Goal: Transaction & Acquisition: Download file/media

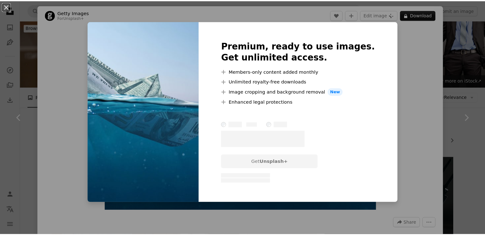
scroll to position [1709, 0]
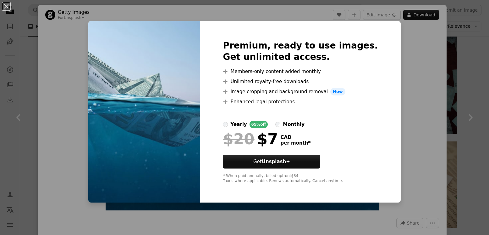
click at [62, 32] on div "An X shape Premium, ready to use images. Get unlimited access. A plus sign Memb…" at bounding box center [244, 117] width 489 height 235
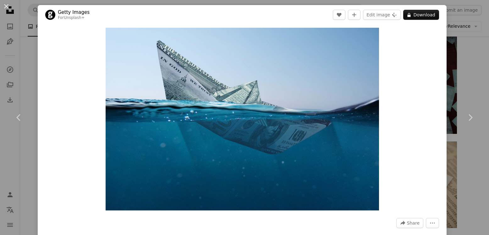
click at [30, 23] on div "An X shape Chevron left Chevron right Getty Images For Unsplash+ A heart A plus…" at bounding box center [244, 117] width 489 height 235
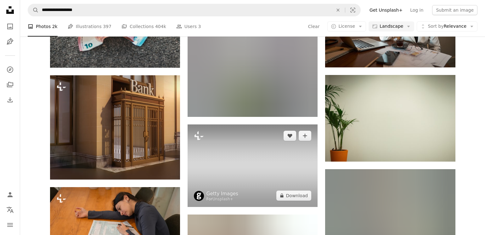
scroll to position [2896, 0]
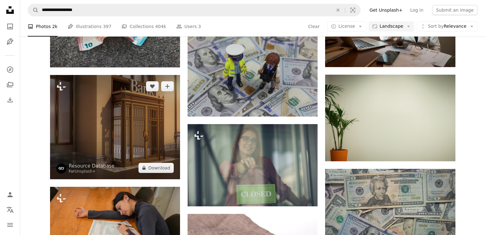
click at [144, 131] on img at bounding box center [115, 127] width 130 height 104
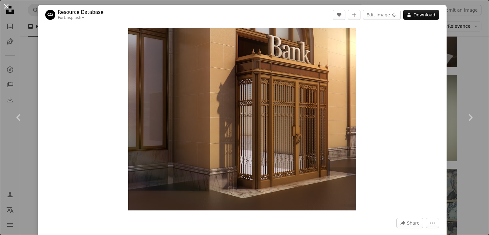
click at [6, 7] on button "An X shape" at bounding box center [7, 7] width 8 height 8
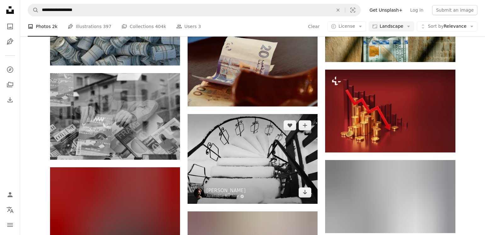
scroll to position [3468, 0]
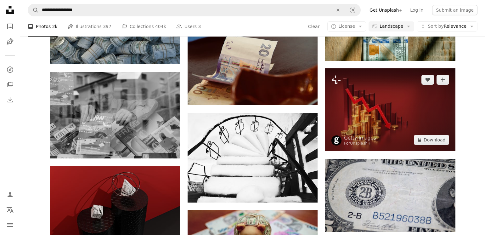
click at [397, 110] on img at bounding box center [390, 109] width 130 height 83
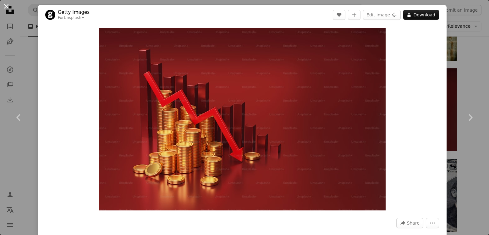
click at [8, 8] on button "An X shape" at bounding box center [7, 7] width 8 height 8
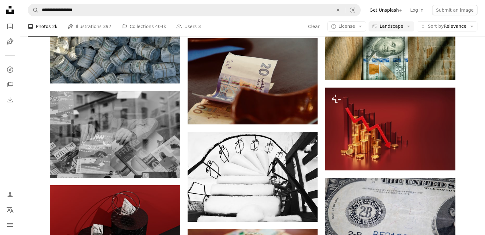
scroll to position [3369, 0]
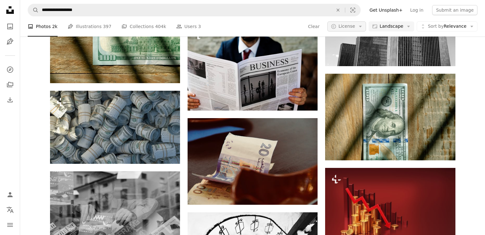
click at [347, 26] on span "License" at bounding box center [346, 26] width 17 height 5
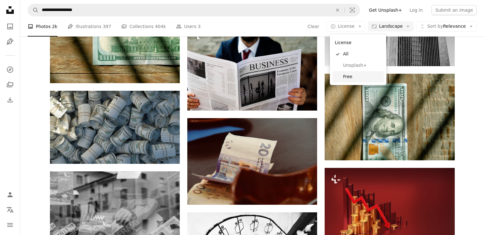
click at [352, 79] on span "Free" at bounding box center [362, 77] width 38 height 6
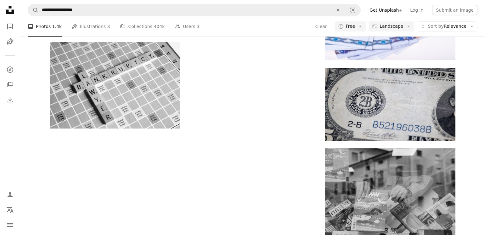
scroll to position [1693, 0]
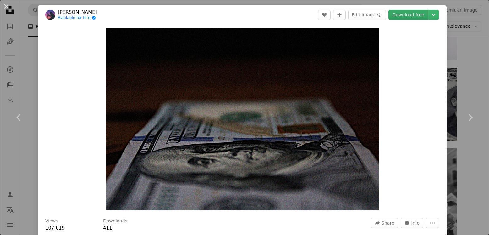
click at [400, 14] on link "Download free" at bounding box center [409, 15] width 40 height 10
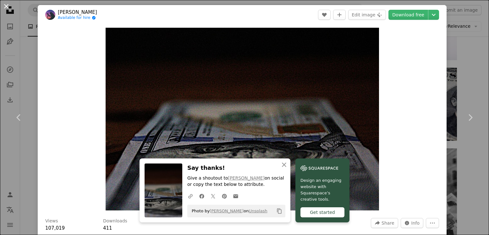
click at [5, 5] on button "An X shape" at bounding box center [7, 7] width 8 height 8
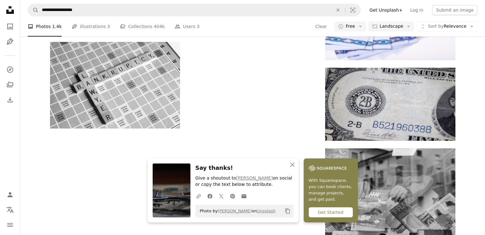
scroll to position [1874, 0]
click at [292, 164] on icon "button" at bounding box center [292, 164] width 4 height 4
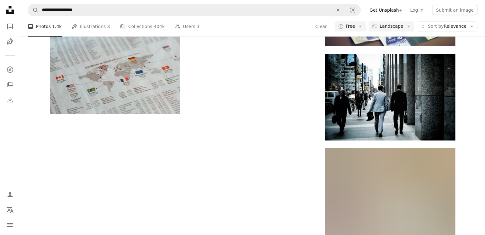
scroll to position [2515, 0]
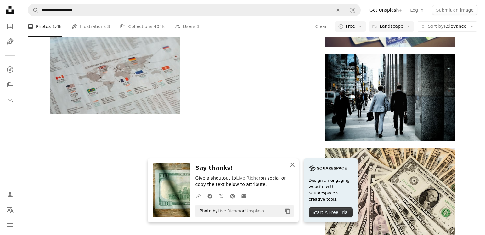
click at [292, 163] on icon "An X shape" at bounding box center [292, 165] width 8 height 8
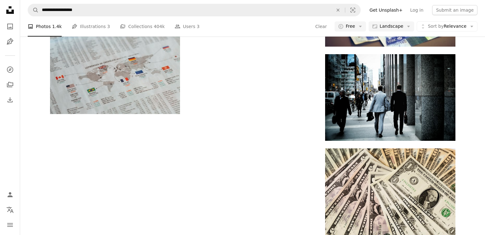
scroll to position [2715, 0]
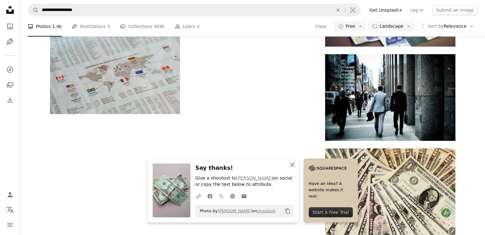
click at [293, 163] on icon "button" at bounding box center [292, 164] width 4 height 4
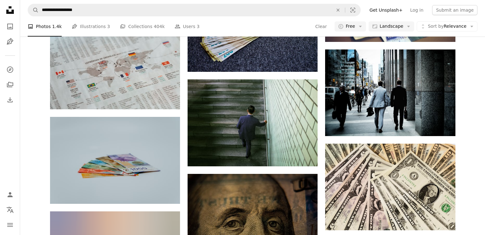
scroll to position [3942, 0]
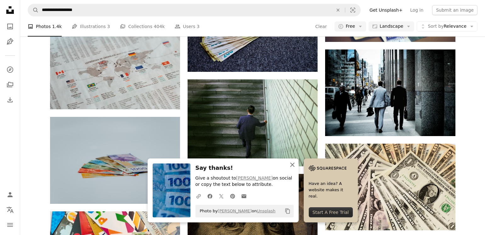
click at [289, 164] on icon "An X shape" at bounding box center [292, 165] width 8 height 8
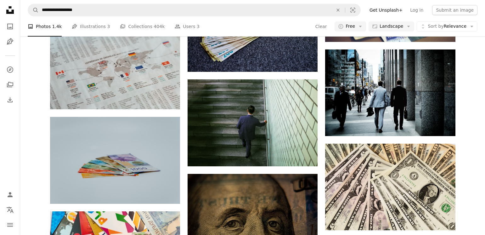
scroll to position [4240, 0]
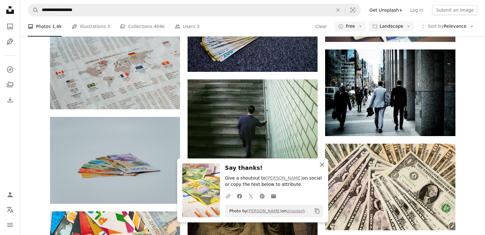
click at [320, 161] on icon "An X shape" at bounding box center [322, 165] width 8 height 8
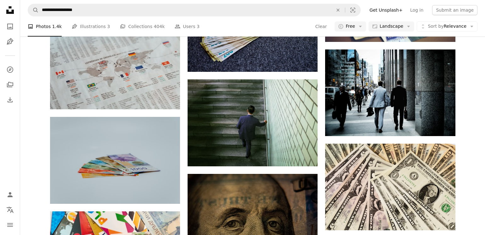
scroll to position [4287, 0]
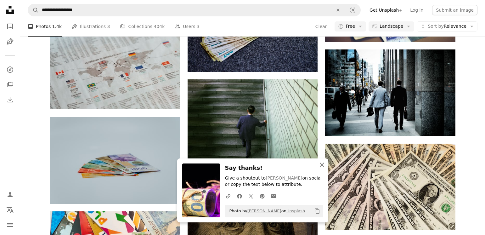
click at [320, 163] on icon "button" at bounding box center [322, 164] width 4 height 4
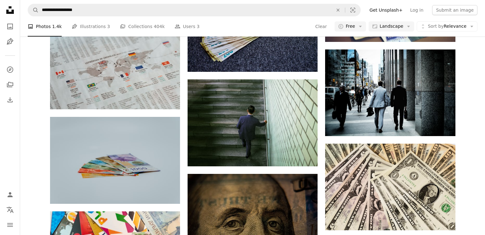
scroll to position [4823, 0]
